Goal: Task Accomplishment & Management: Manage account settings

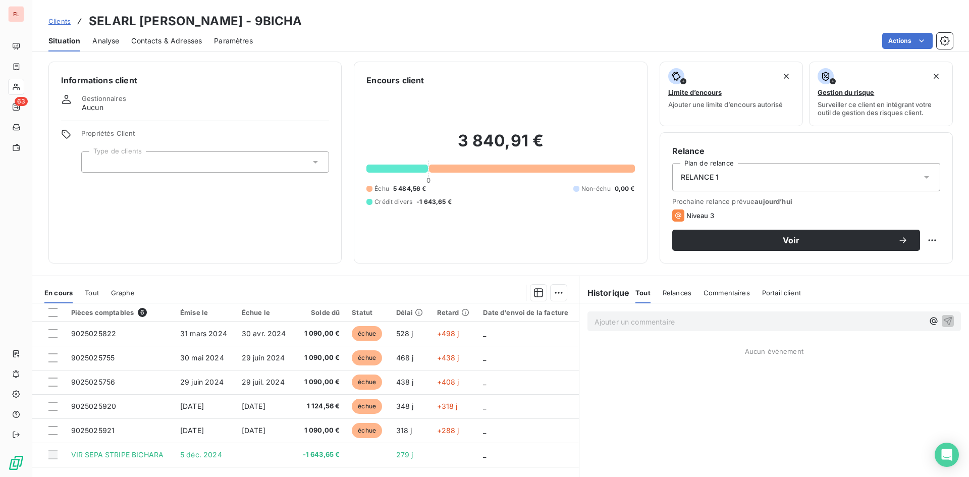
scroll to position [51, 0]
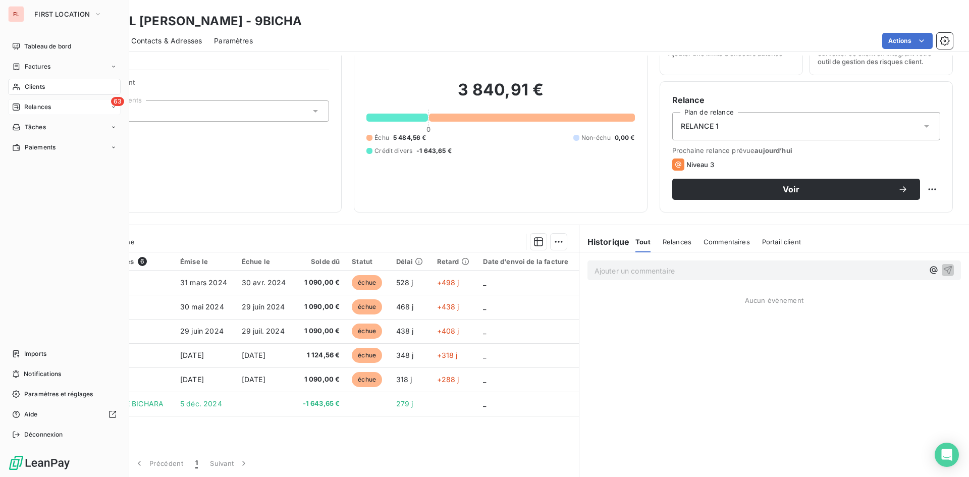
click at [62, 105] on div "63 Relances" at bounding box center [64, 107] width 112 height 16
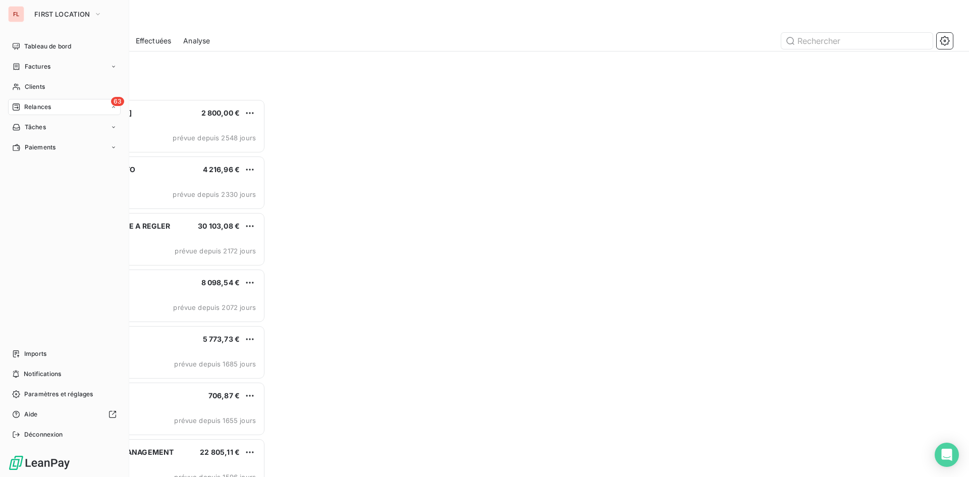
scroll to position [370, 209]
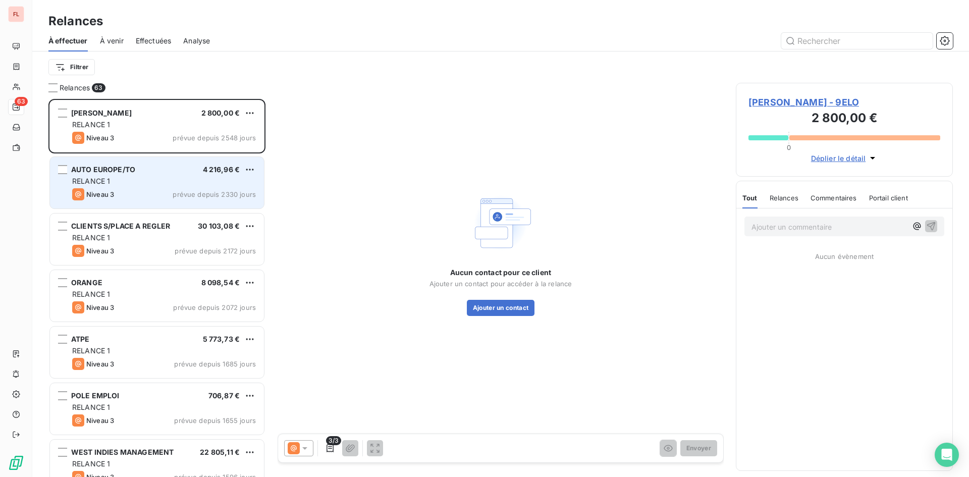
click at [242, 166] on div "AUTO EUROPE/TO 4 216,96 €" at bounding box center [164, 169] width 184 height 9
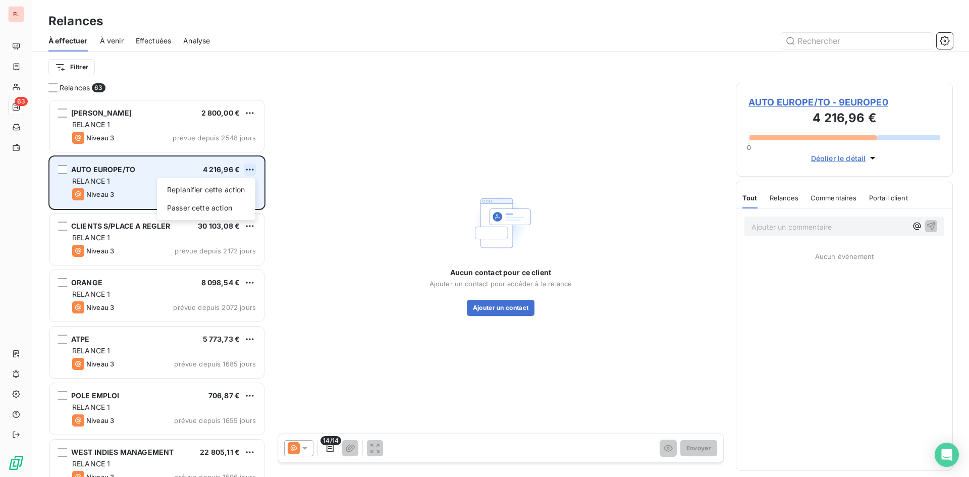
click at [247, 166] on html "FL 63 Relances À effectuer À venir Effectuées Analyse Filtrer Relances 63 [PERS…" at bounding box center [484, 238] width 969 height 477
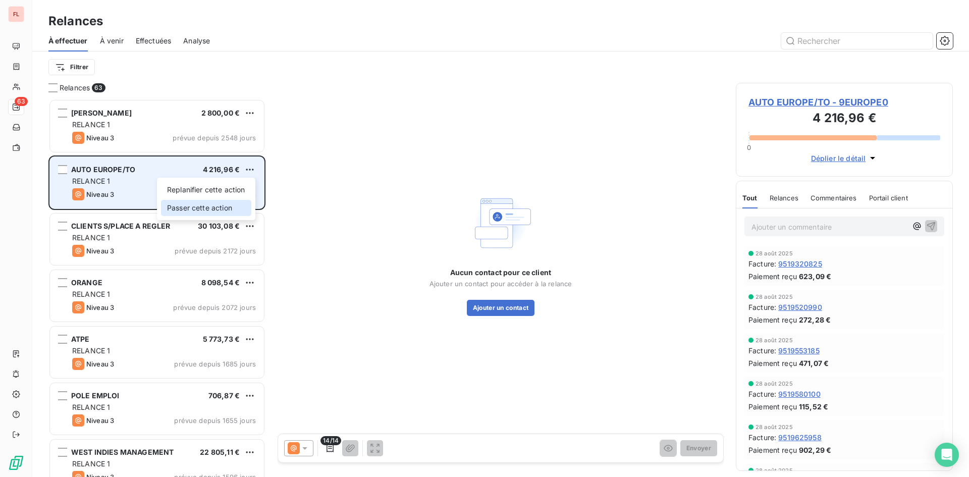
click at [235, 203] on div "Passer cette action" at bounding box center [206, 208] width 90 height 16
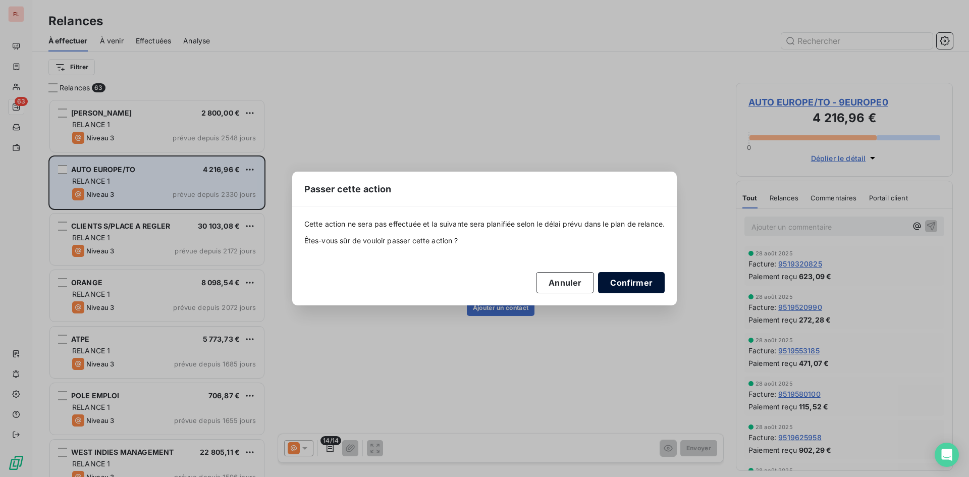
click at [628, 288] on button "Confirmer" at bounding box center [631, 282] width 67 height 21
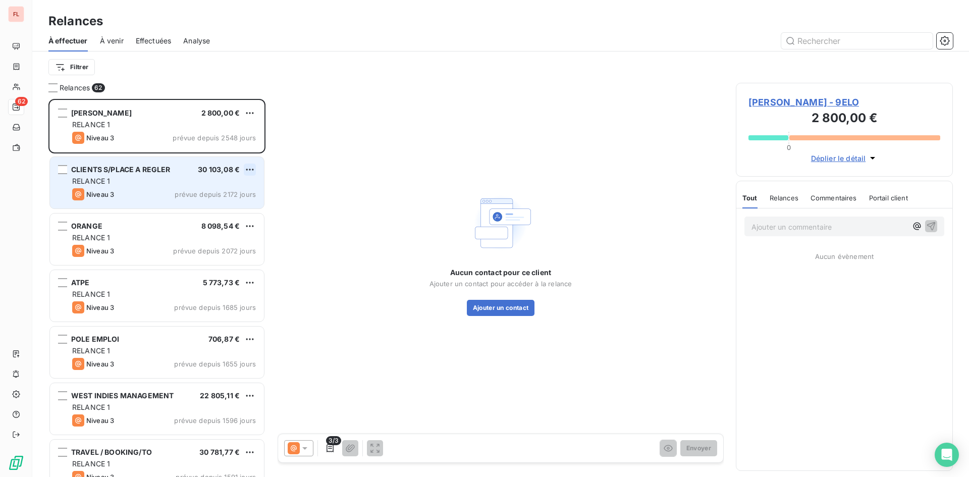
click at [248, 165] on html "FL 62 Relances À effectuer À venir Effectuées Analyse Filtrer Relances 62 [PERS…" at bounding box center [484, 238] width 969 height 477
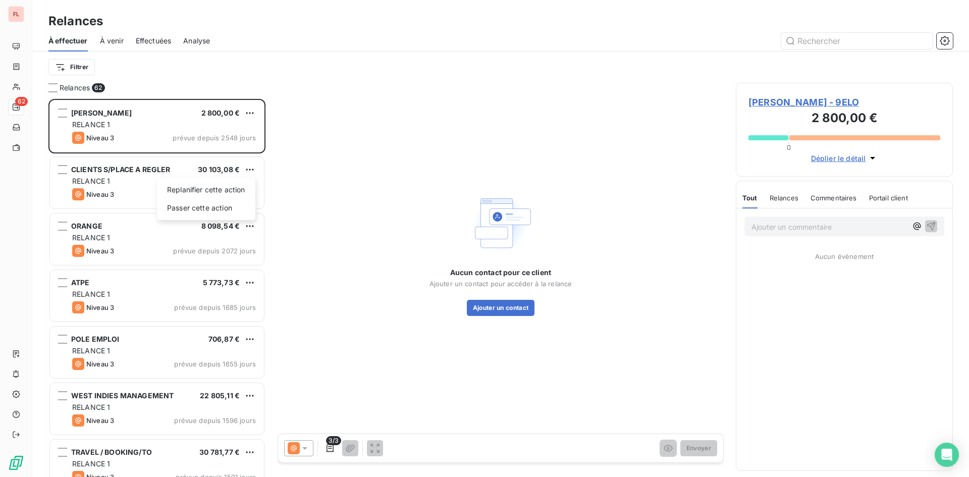
click at [149, 168] on html "FL 62 Relances À effectuer À venir Effectuées Analyse Filtrer Relances 62 [PERS…" at bounding box center [484, 238] width 969 height 477
click at [149, 168] on span "CLIENTS S/PLACE A REGLER" at bounding box center [120, 169] width 99 height 9
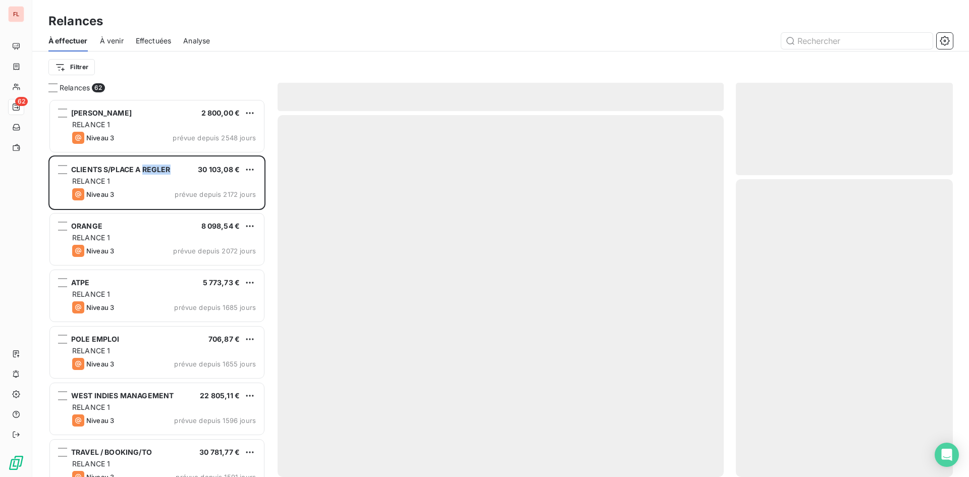
click at [149, 168] on span "CLIENTS S/PLACE A REGLER" at bounding box center [120, 169] width 99 height 9
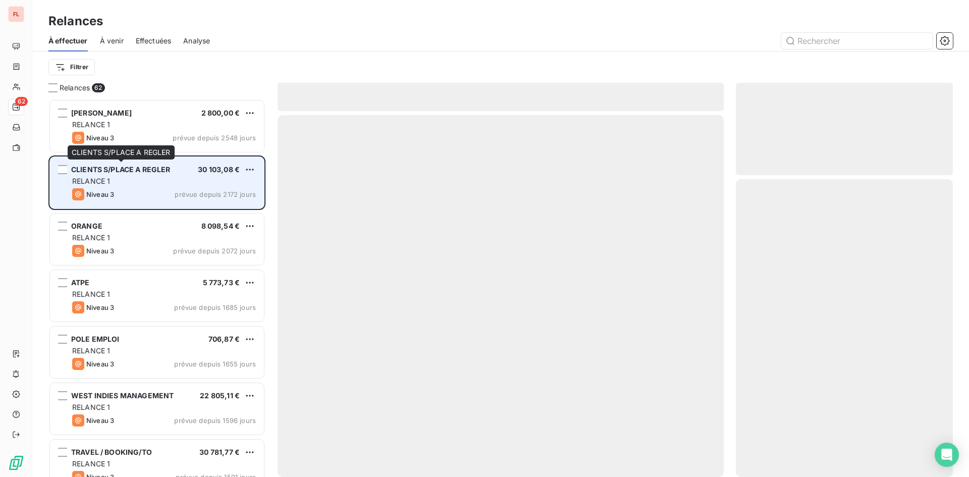
click at [119, 166] on span "CLIENTS S/PLACE A REGLER" at bounding box center [120, 169] width 99 height 9
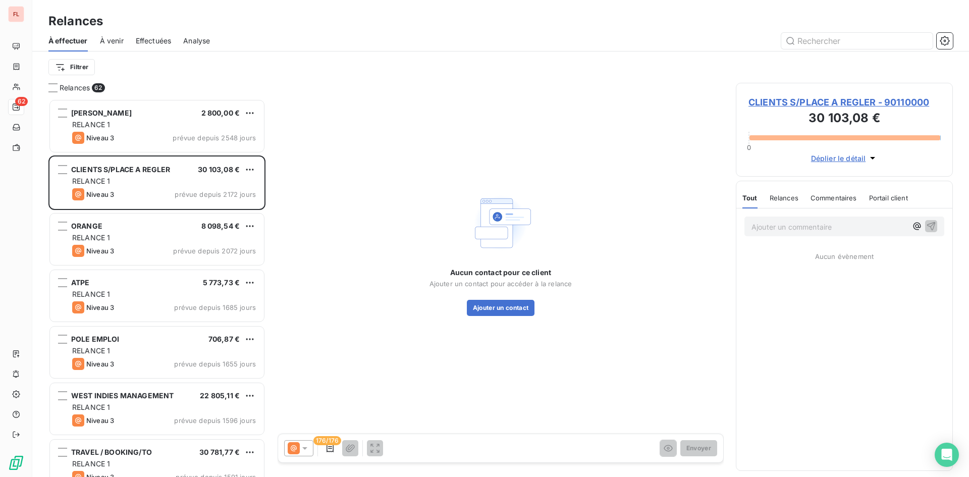
click at [303, 169] on div "Aucun contact pour ce client Ajouter un contact pour accéder à la relance Ajout…" at bounding box center [500, 253] width 446 height 340
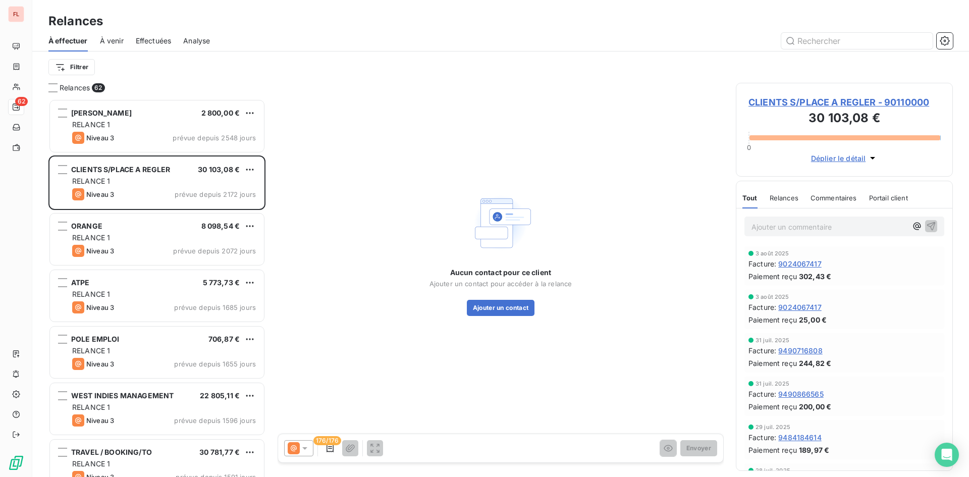
click at [851, 96] on span "CLIENTS S/PLACE A REGLER - 90110000" at bounding box center [844, 102] width 192 height 14
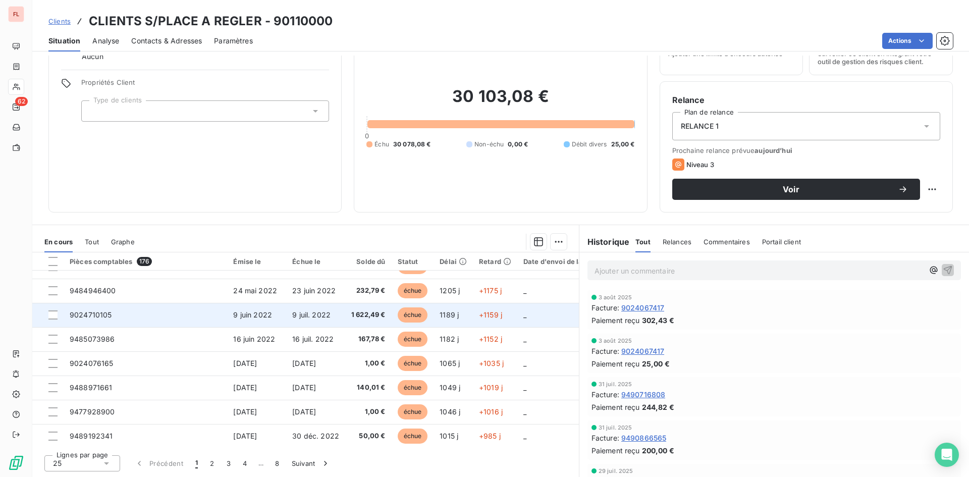
scroll to position [434, 0]
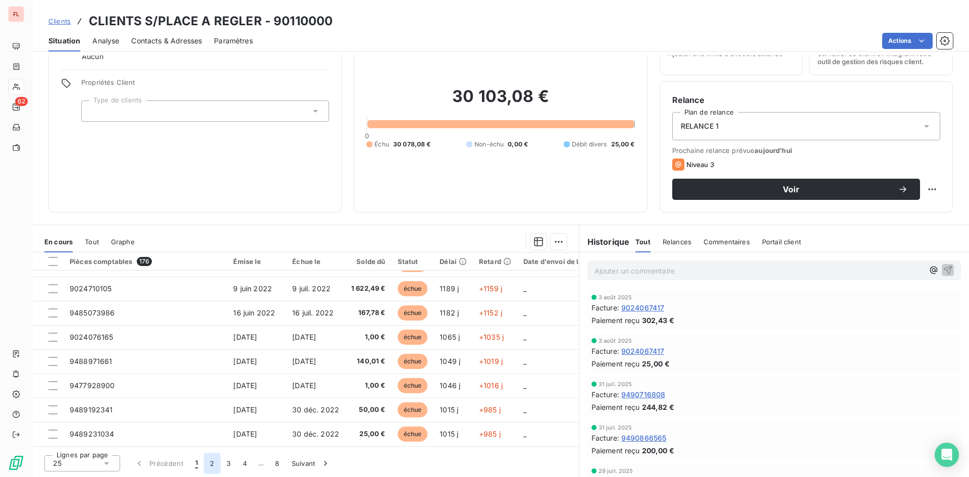
click at [216, 461] on button "2" at bounding box center [212, 462] width 16 height 21
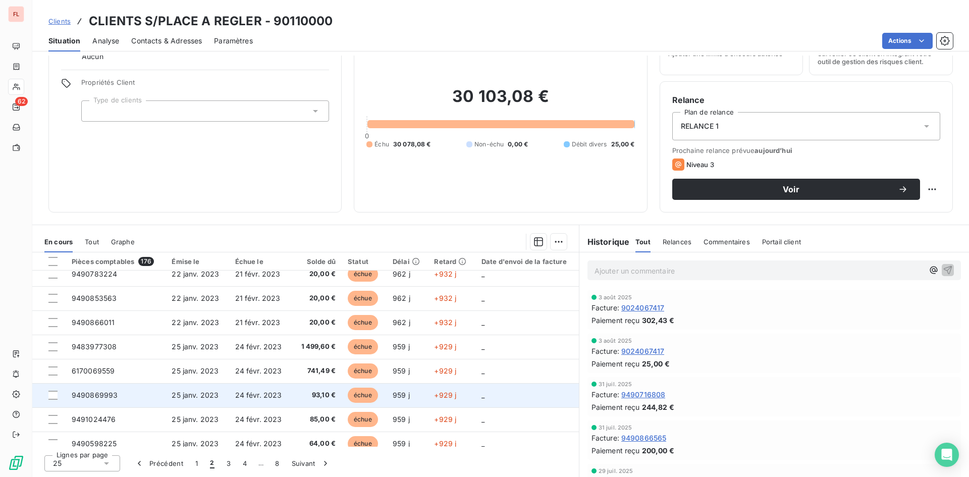
scroll to position [353, 0]
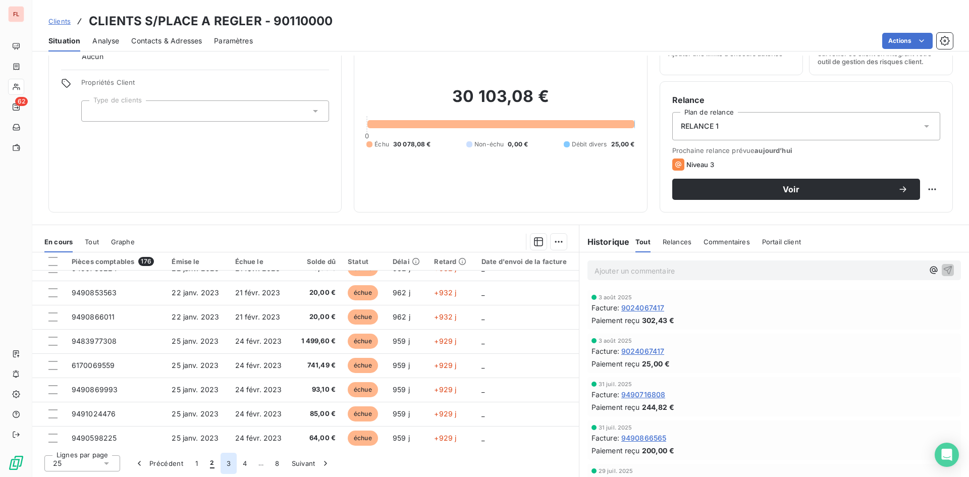
click at [225, 459] on button "3" at bounding box center [228, 462] width 16 height 21
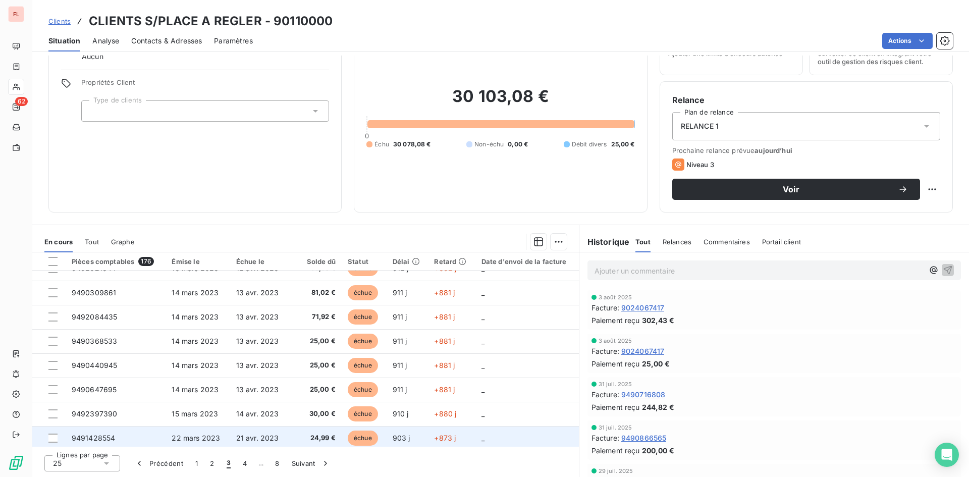
scroll to position [430, 0]
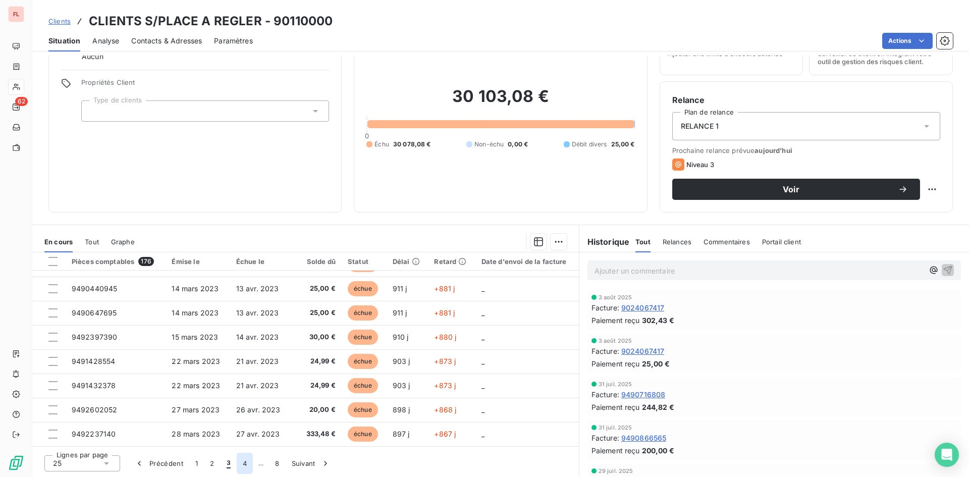
click at [245, 462] on button "4" at bounding box center [245, 462] width 16 height 21
click at [275, 464] on span "…" at bounding box center [277, 463] width 16 height 16
click at [296, 462] on button "8" at bounding box center [293, 462] width 16 height 21
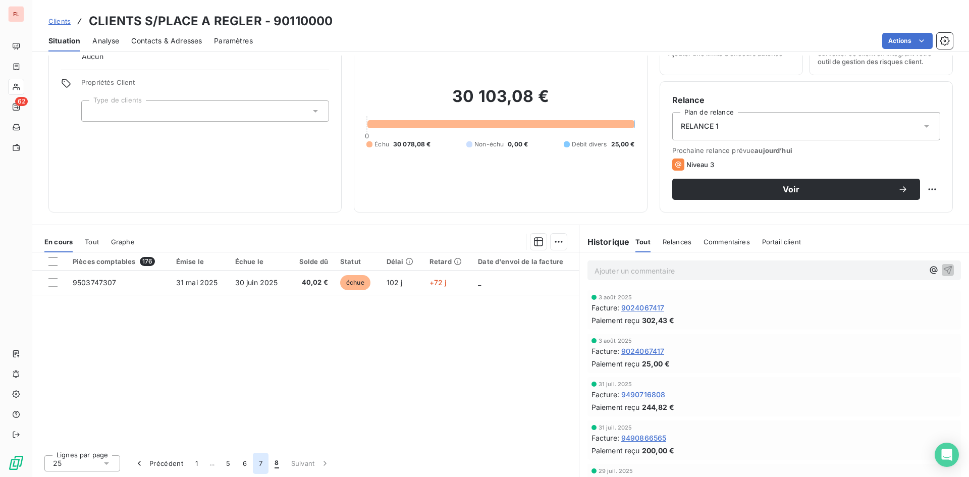
click at [261, 465] on button "7" at bounding box center [261, 462] width 16 height 21
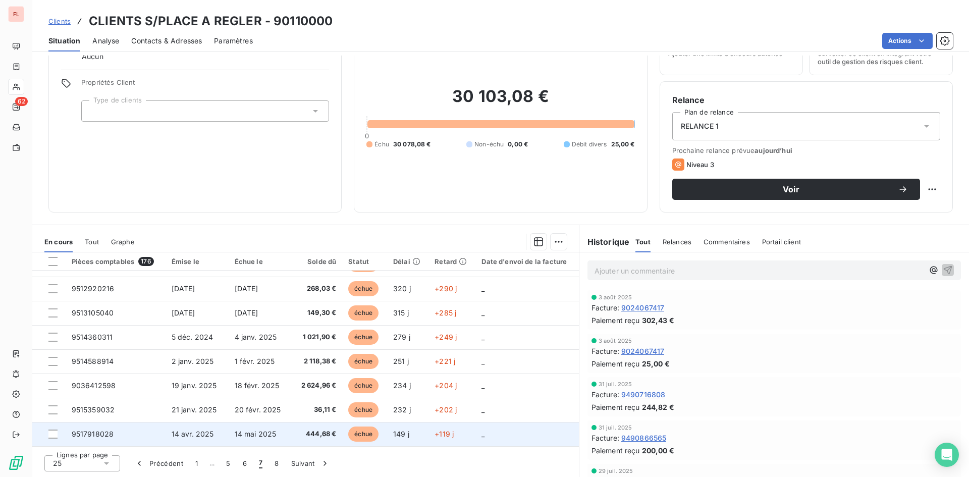
click at [112, 432] on span "9517918028" at bounding box center [93, 433] width 42 height 9
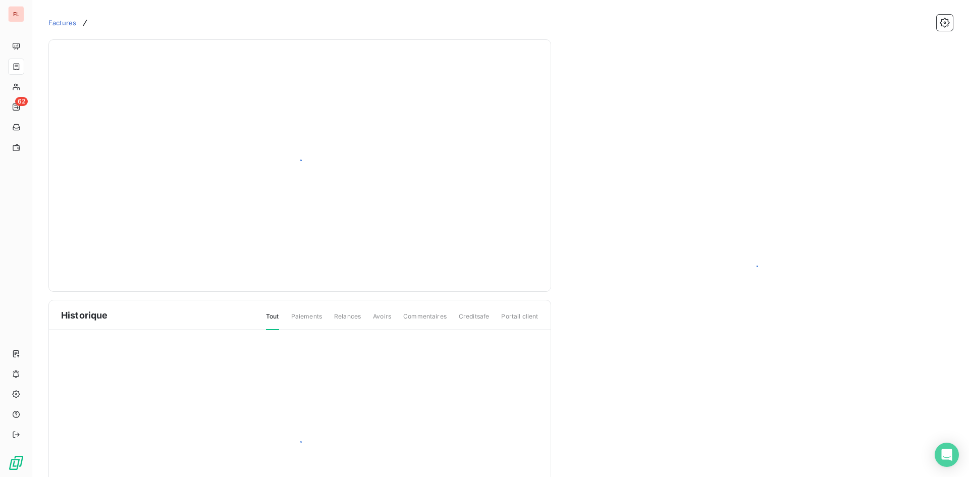
click at [100, 429] on div at bounding box center [299, 447] width 501 height 234
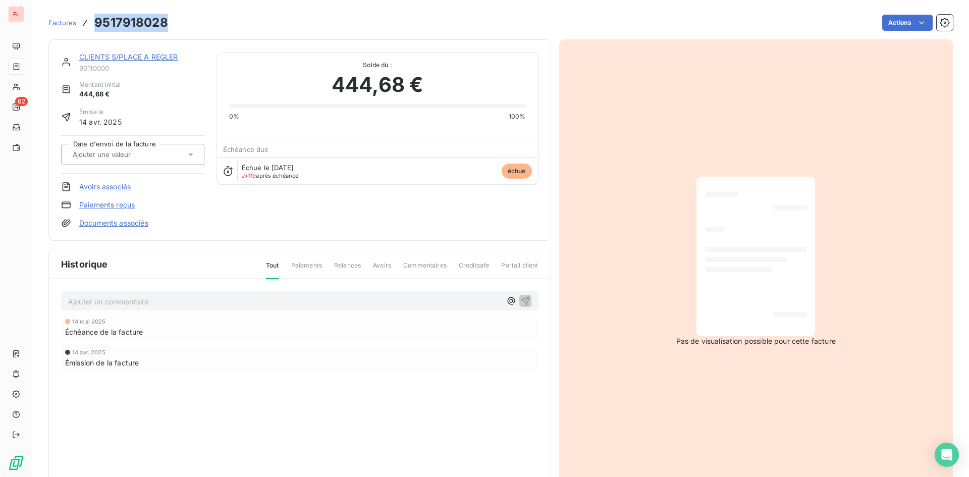
drag, startPoint x: 173, startPoint y: 20, endPoint x: 91, endPoint y: 22, distance: 81.8
click at [91, 22] on div "Factures 9517918028 Actions" at bounding box center [500, 22] width 904 height 21
copy h3 "9517918028"
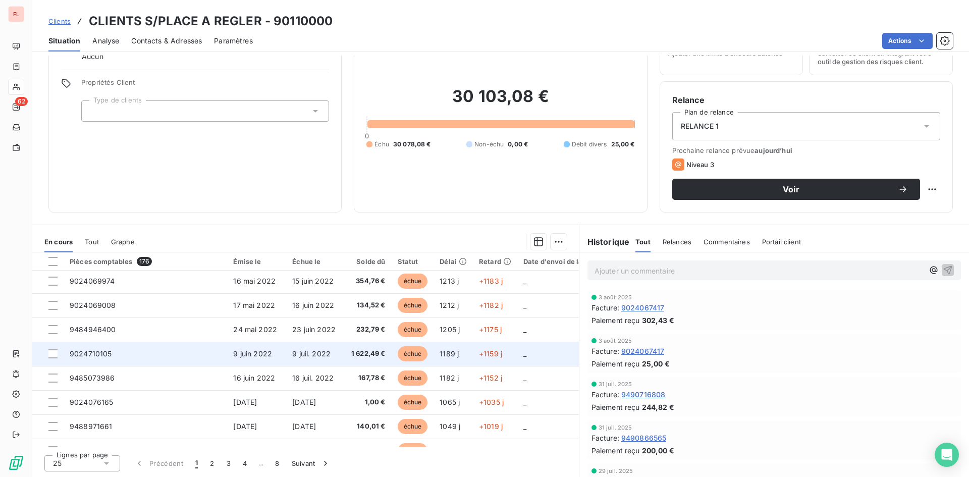
scroll to position [434, 0]
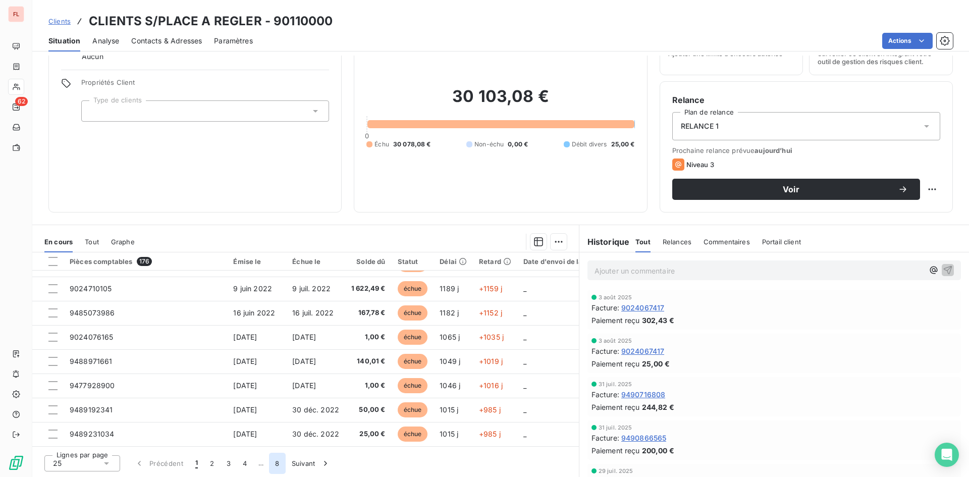
click at [284, 463] on button "8" at bounding box center [277, 462] width 16 height 21
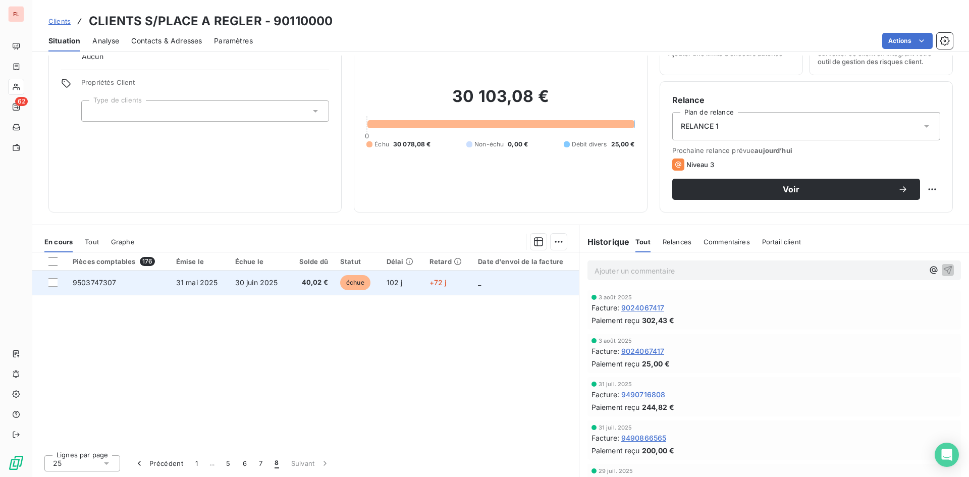
click at [309, 280] on span "40,02 €" at bounding box center [311, 282] width 33 height 10
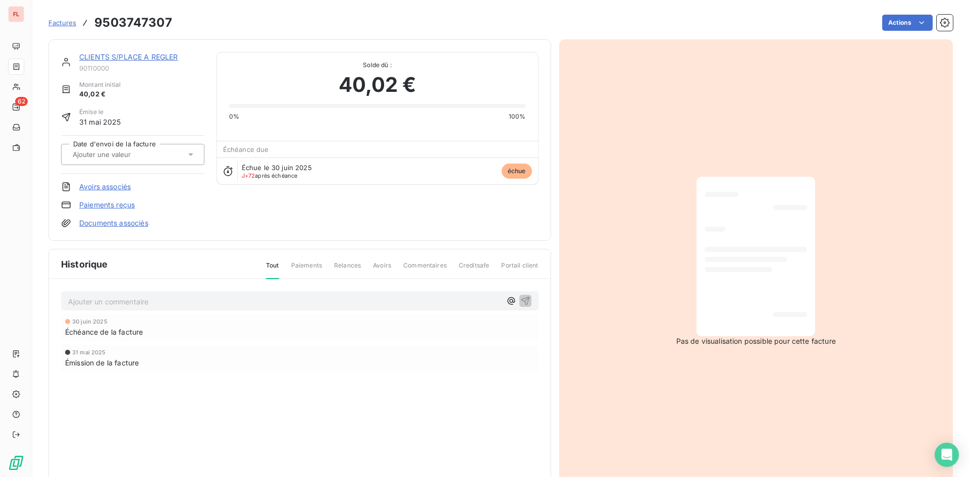
scroll to position [1, 0]
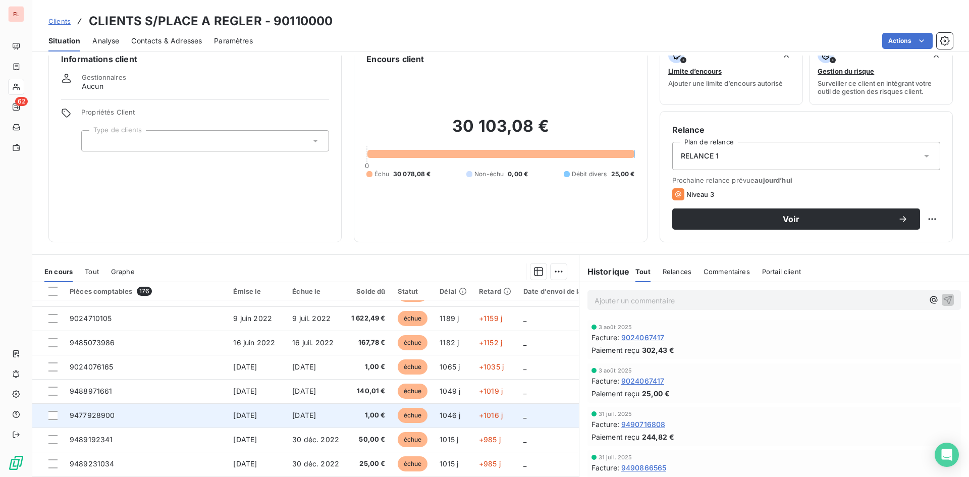
scroll to position [51, 0]
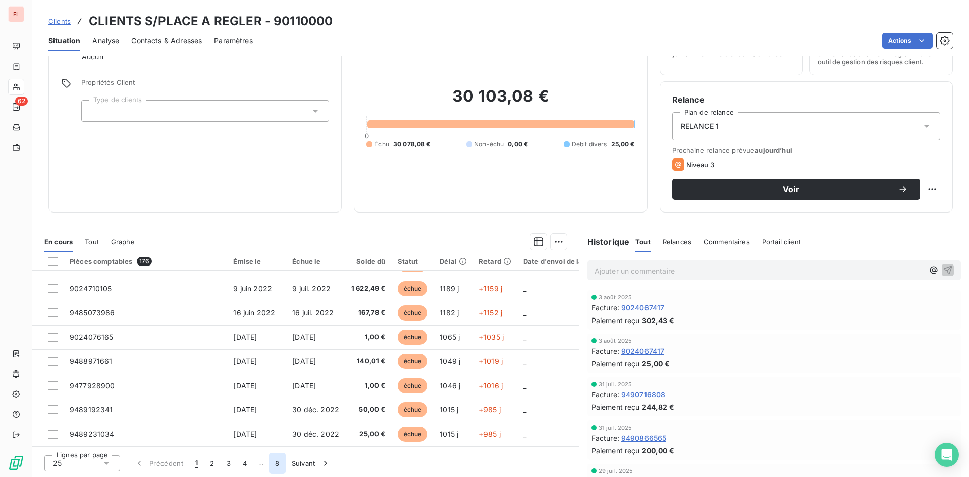
click at [276, 461] on button "8" at bounding box center [277, 462] width 16 height 21
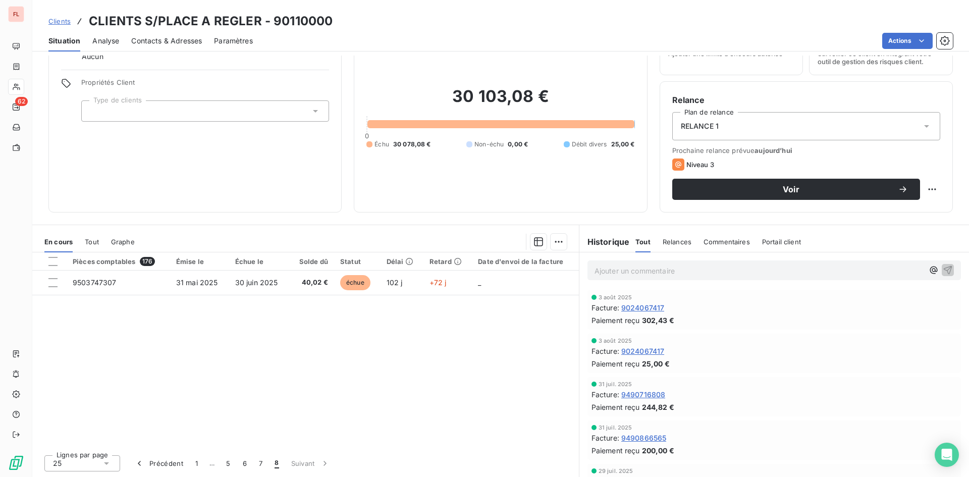
scroll to position [0, 0]
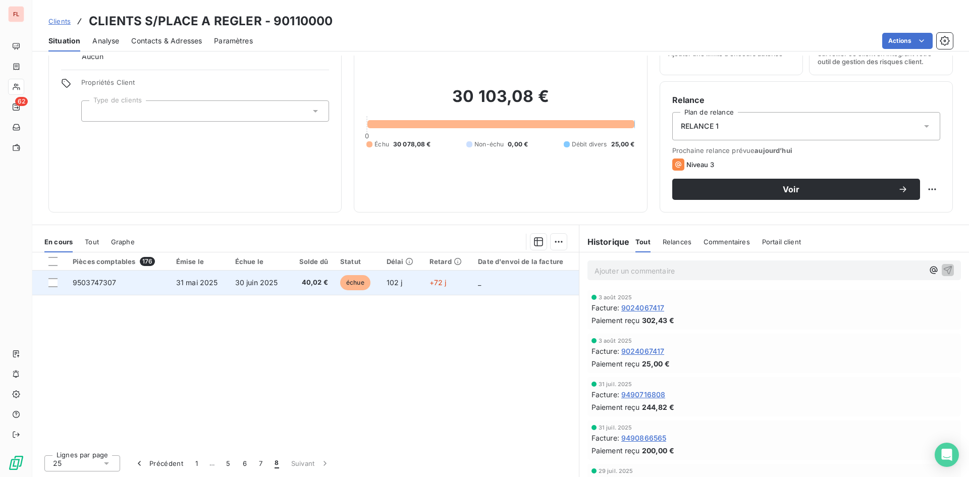
click at [257, 280] on span "30 juin 2025" at bounding box center [256, 282] width 43 height 9
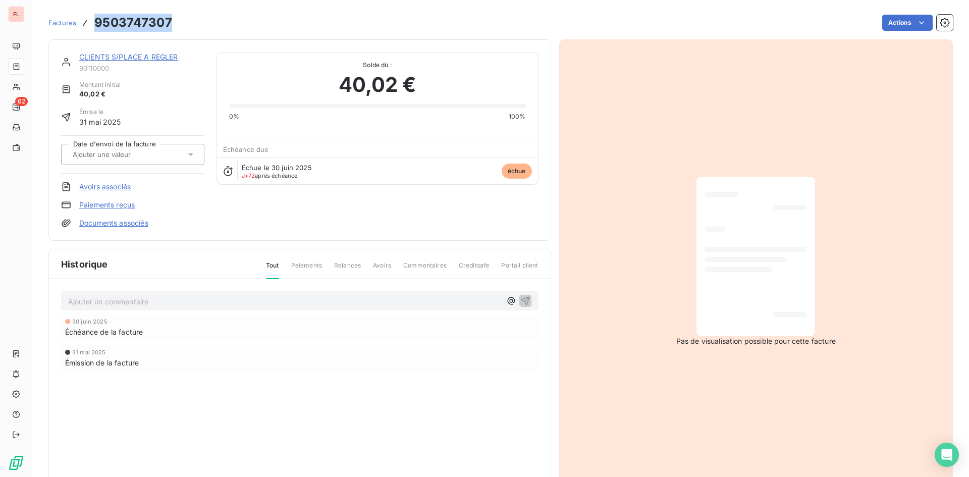
drag, startPoint x: 172, startPoint y: 21, endPoint x: 97, endPoint y: 23, distance: 74.2
click at [97, 23] on div "Factures 9503747307 Actions" at bounding box center [500, 22] width 904 height 21
copy h3 "9503747307"
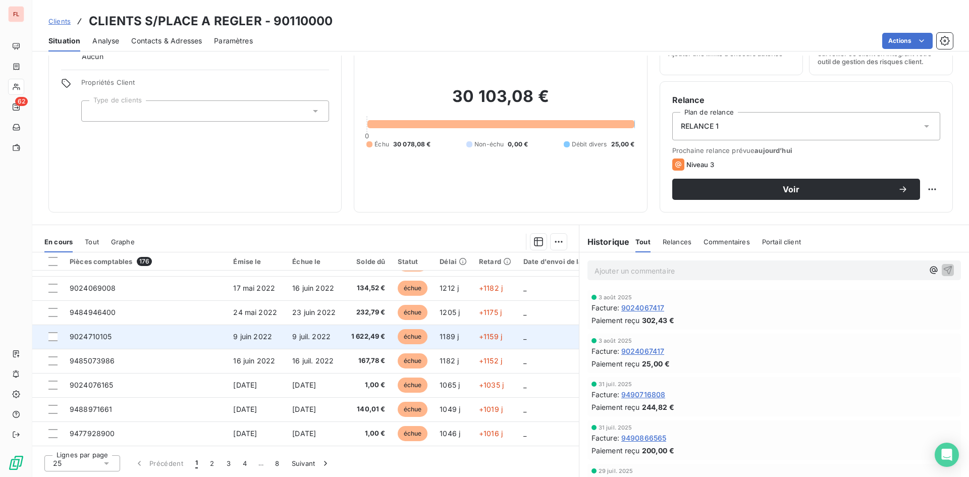
scroll to position [434, 0]
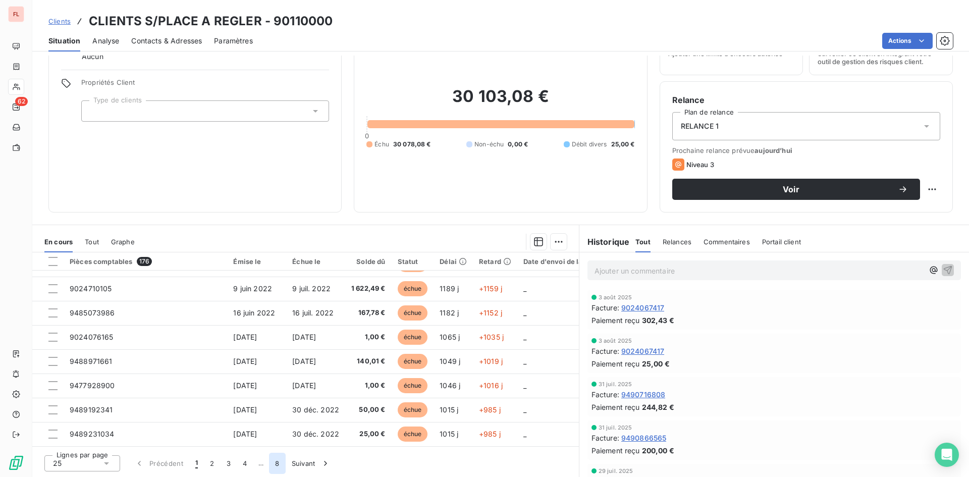
click at [276, 465] on button "8" at bounding box center [277, 462] width 16 height 21
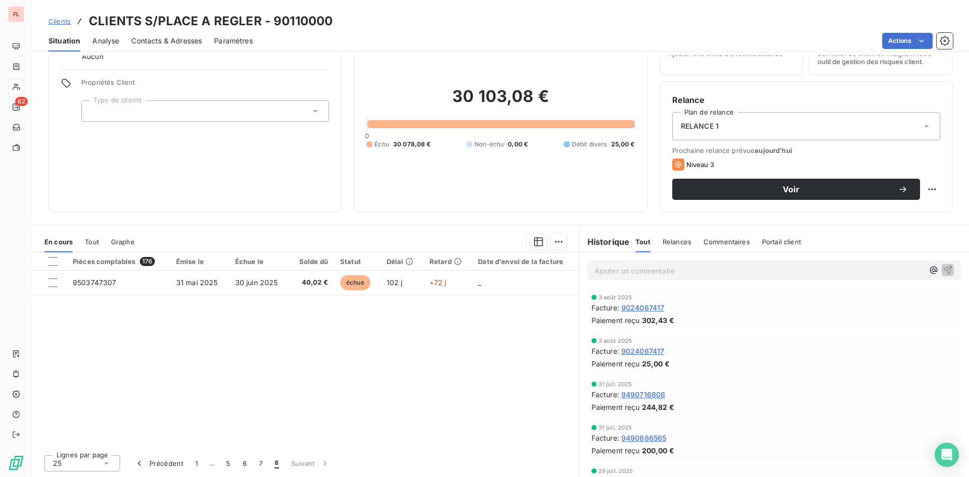
click at [166, 34] on div "Contacts & Adresses" at bounding box center [166, 40] width 71 height 21
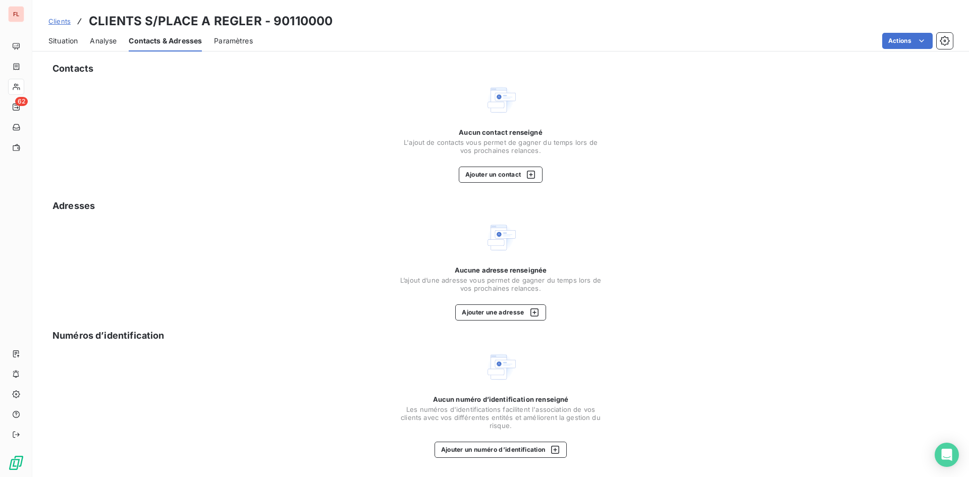
click at [61, 41] on span "Situation" at bounding box center [62, 41] width 29 height 10
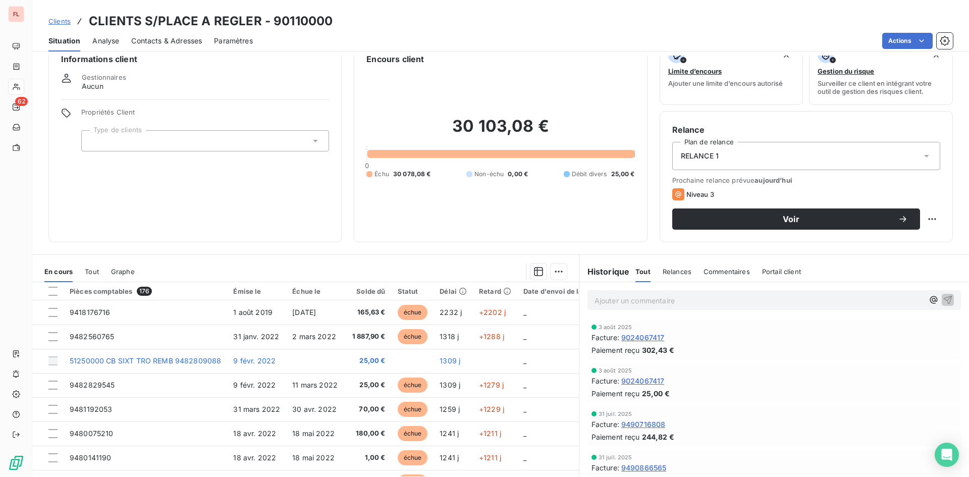
scroll to position [51, 0]
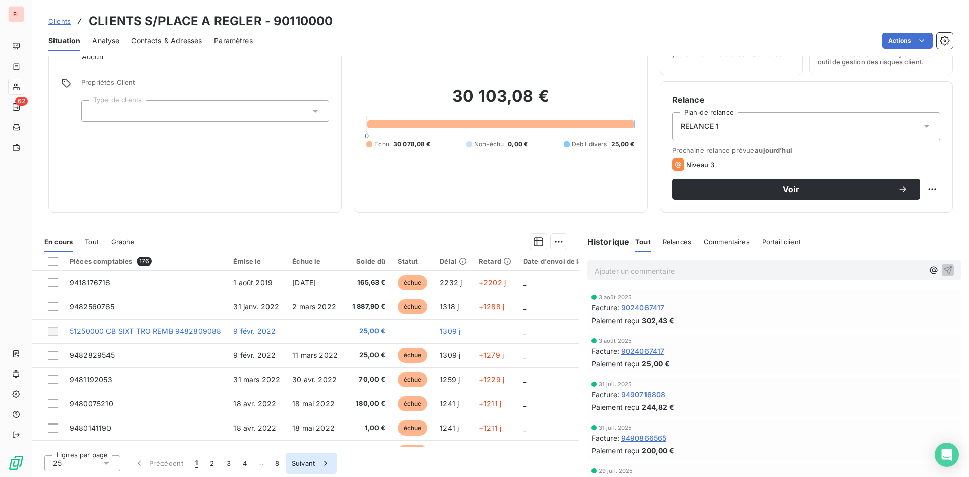
click at [306, 463] on button "Suivant" at bounding box center [311, 462] width 51 height 21
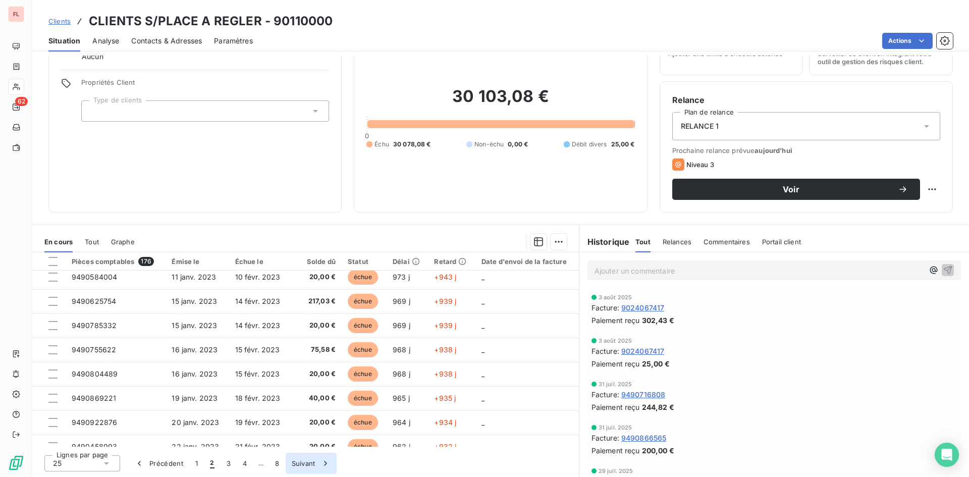
scroll to position [353, 0]
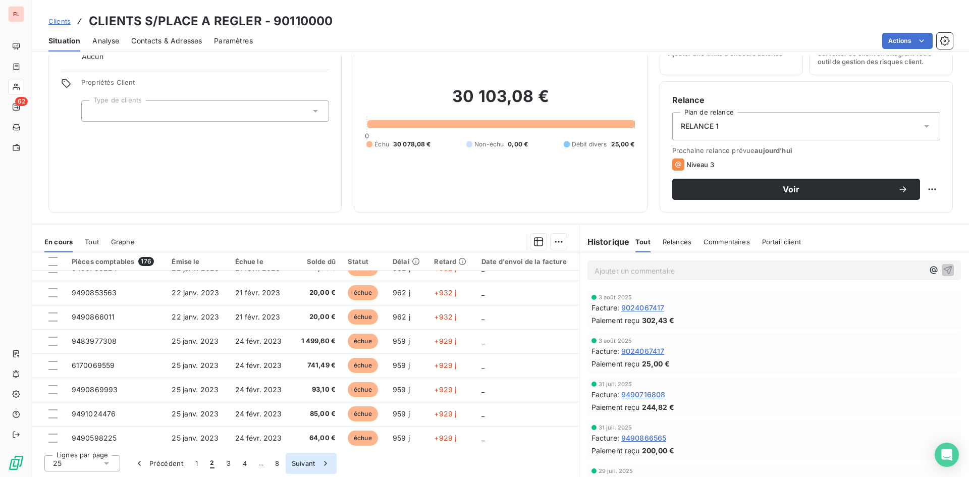
click at [310, 468] on button "Suivant" at bounding box center [311, 462] width 51 height 21
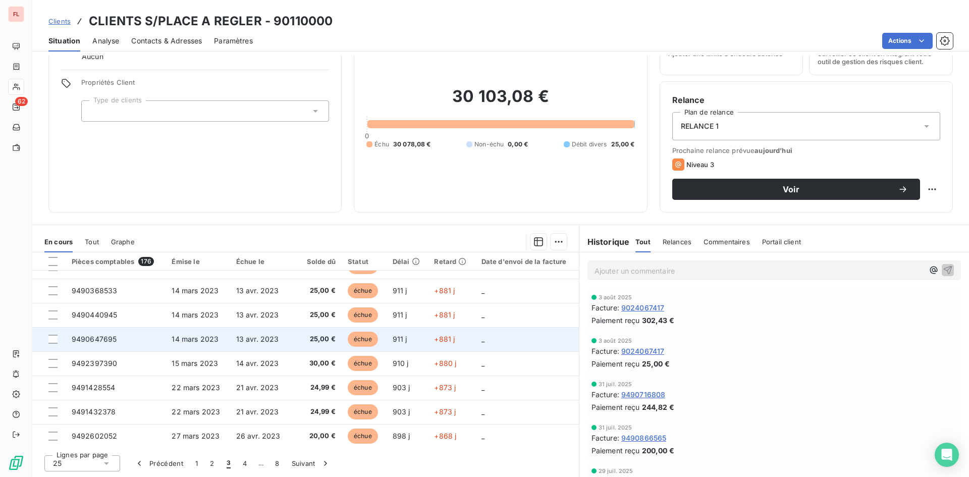
scroll to position [430, 0]
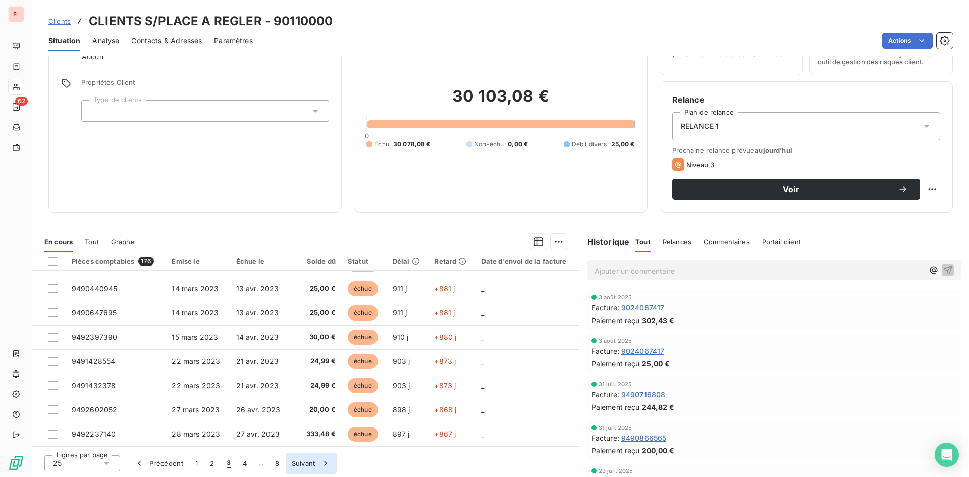
click at [307, 464] on button "Suivant" at bounding box center [311, 462] width 51 height 21
click at [294, 462] on button "8" at bounding box center [293, 462] width 16 height 21
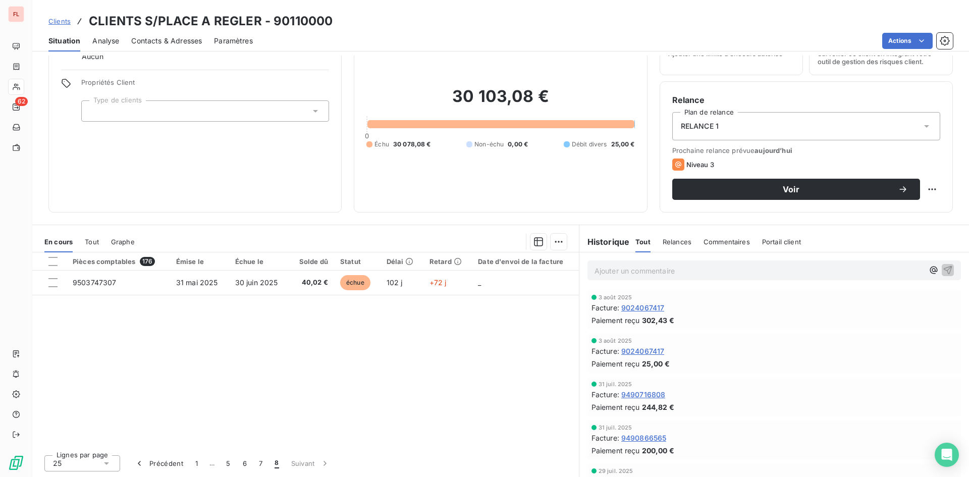
click at [277, 462] on span "8" at bounding box center [276, 463] width 4 height 10
click at [275, 465] on span "8" at bounding box center [276, 463] width 4 height 10
click at [259, 465] on button "7" at bounding box center [261, 462] width 16 height 21
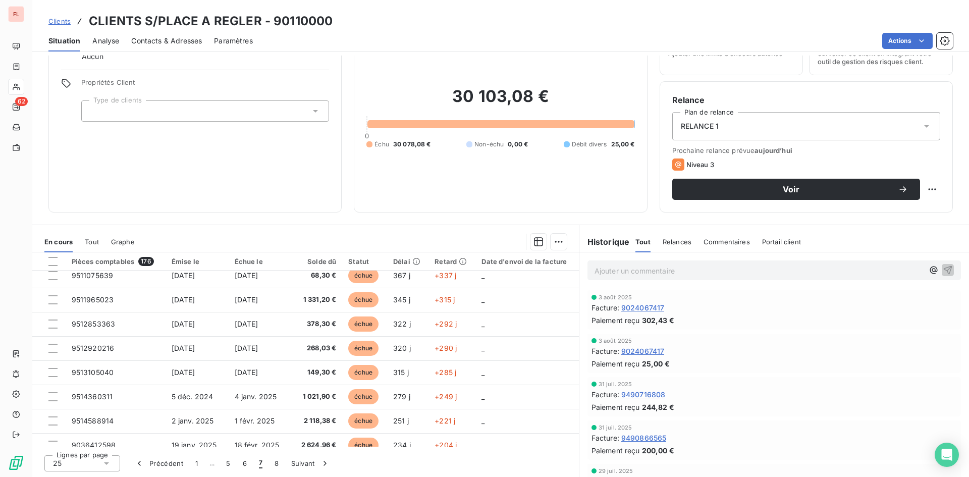
scroll to position [430, 0]
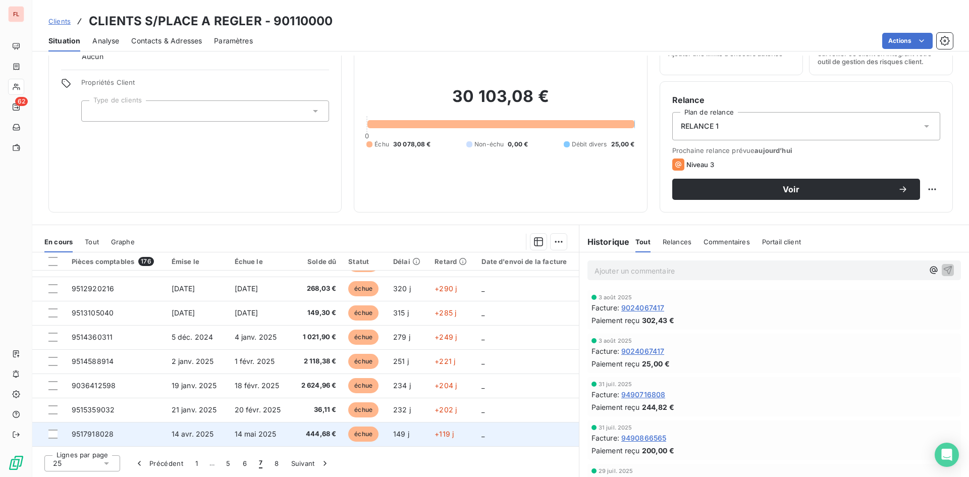
click at [246, 431] on span "14 mai 2025" at bounding box center [256, 433] width 42 height 9
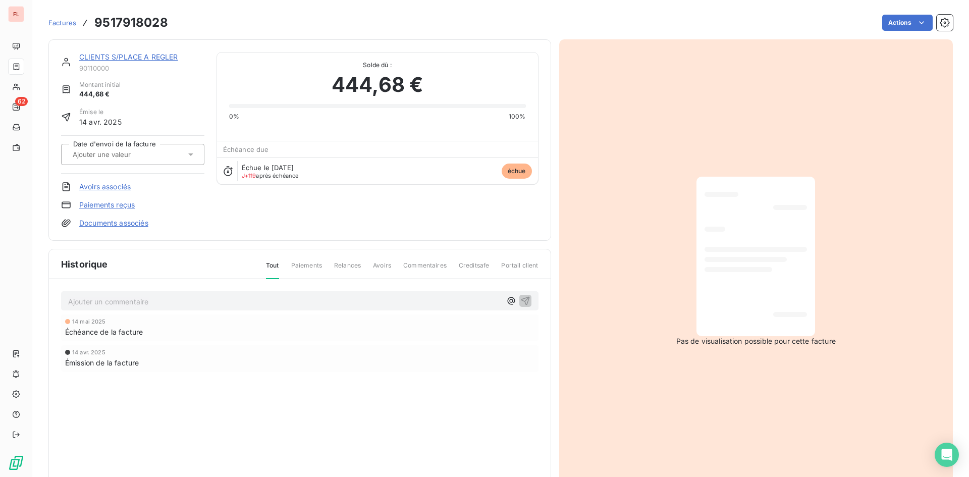
click at [180, 21] on div "Actions" at bounding box center [566, 23] width 772 height 16
drag, startPoint x: 181, startPoint y: 21, endPoint x: 108, endPoint y: 19, distance: 72.1
click at [85, 18] on div "Factures 9517918028 Actions" at bounding box center [500, 22] width 904 height 21
copy section "9517918028 Actions"
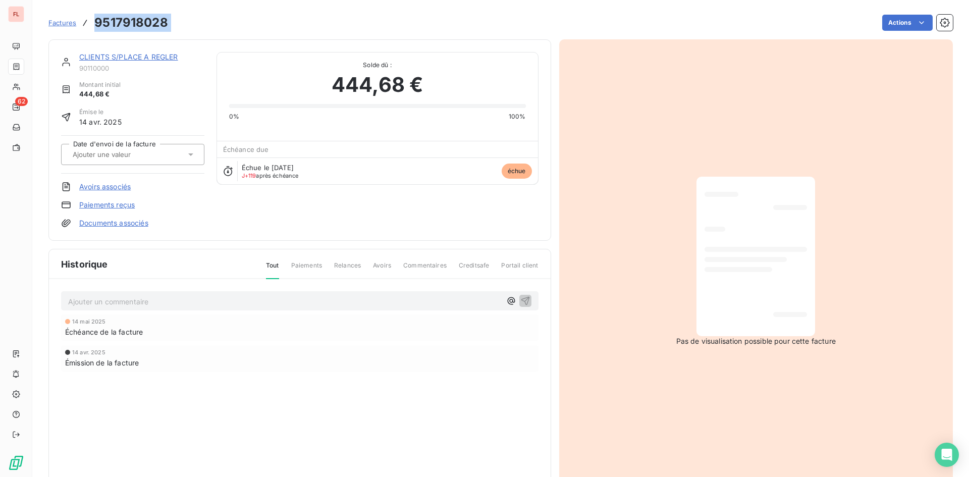
copy section "9517918028 Actions"
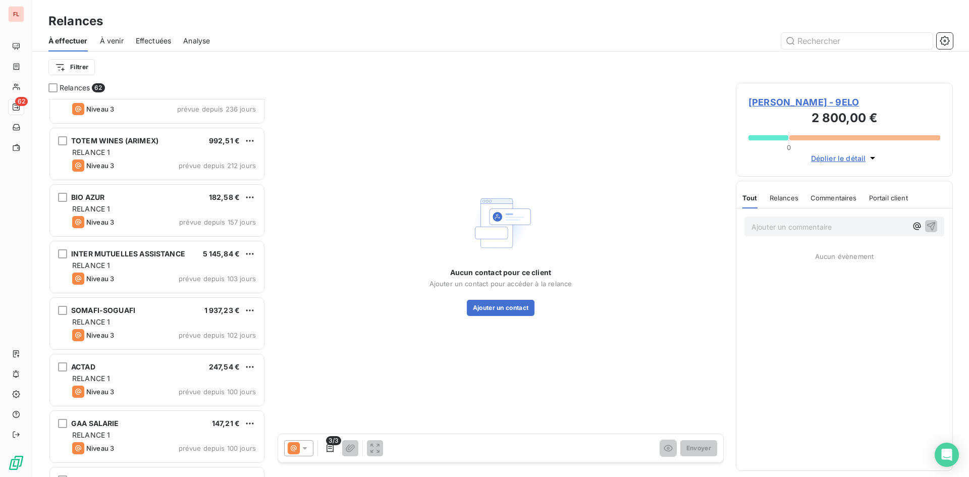
scroll to position [2321, 0]
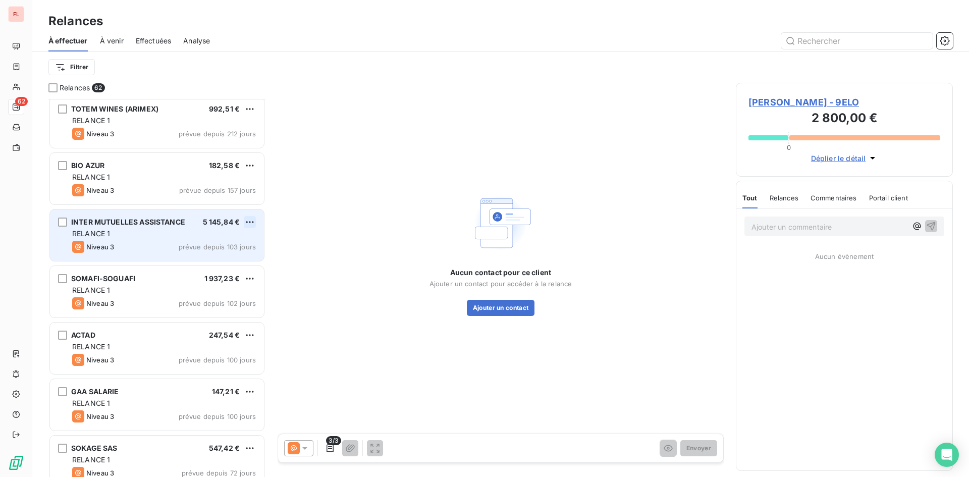
click at [252, 218] on html "FL 62 Relances À effectuer À venir Effectuées Analyse Filtrer Relances 62 ROMAI…" at bounding box center [484, 238] width 969 height 477
click at [225, 259] on div "Passer cette action" at bounding box center [206, 260] width 90 height 16
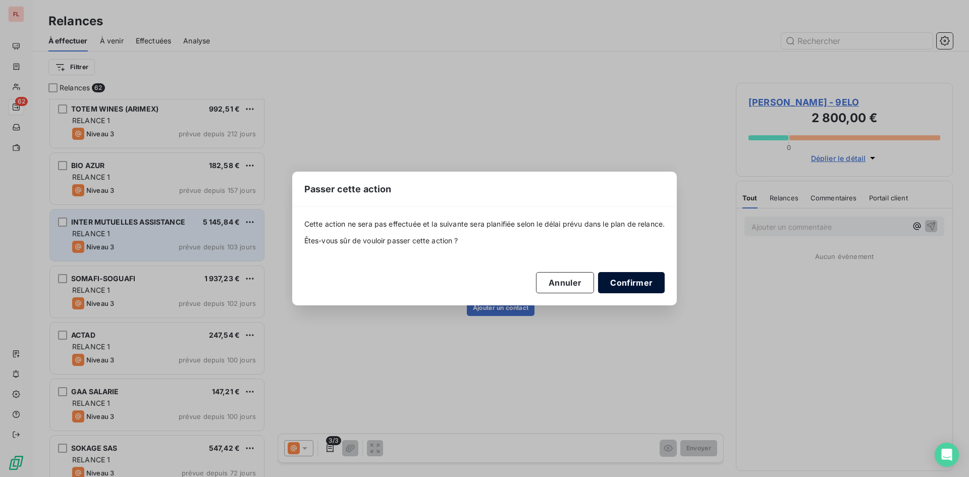
click at [636, 279] on button "Confirmer" at bounding box center [631, 282] width 67 height 21
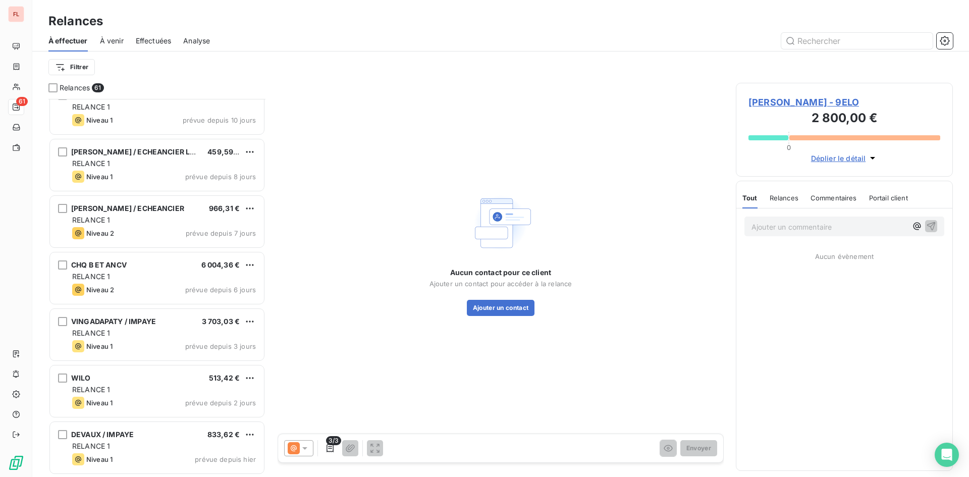
scroll to position [2766, 0]
